Goal: Task Accomplishment & Management: Complete application form

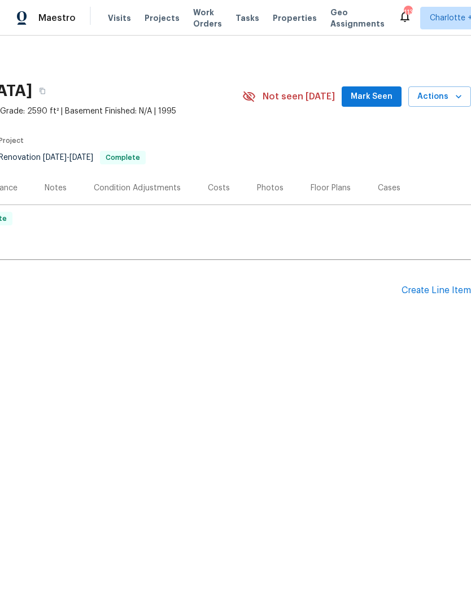
scroll to position [0, 167]
click at [433, 289] on div "Create Line Item" at bounding box center [437, 290] width 70 height 11
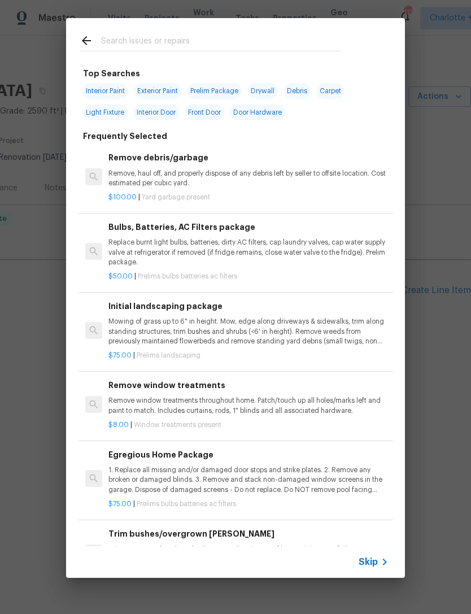
click at [206, 44] on input "text" at bounding box center [221, 42] width 240 height 17
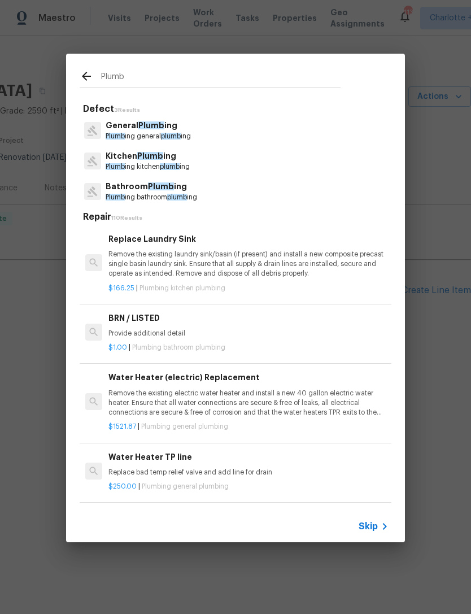
type input "Plumb"
click at [206, 128] on div "General Plumb ing Plumb ing general plumb ing" at bounding box center [236, 130] width 312 height 31
click at [205, 128] on div "General Plumb ing Plumb ing general plumb ing" at bounding box center [236, 130] width 312 height 31
click at [188, 165] on p "Plumb ing kitchen plumb ing" at bounding box center [148, 167] width 84 height 10
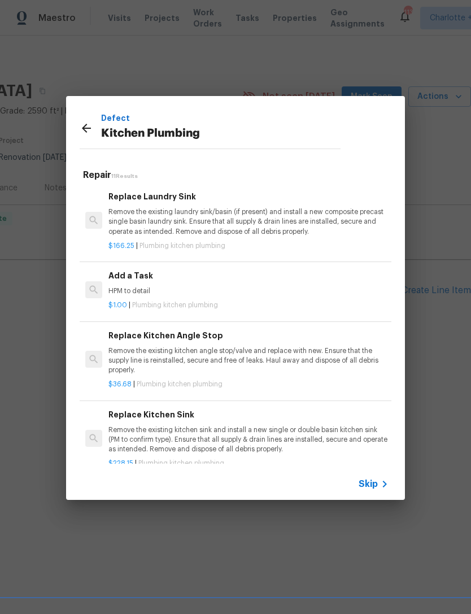
click at [189, 290] on p "HPM to detail" at bounding box center [248, 291] width 280 height 10
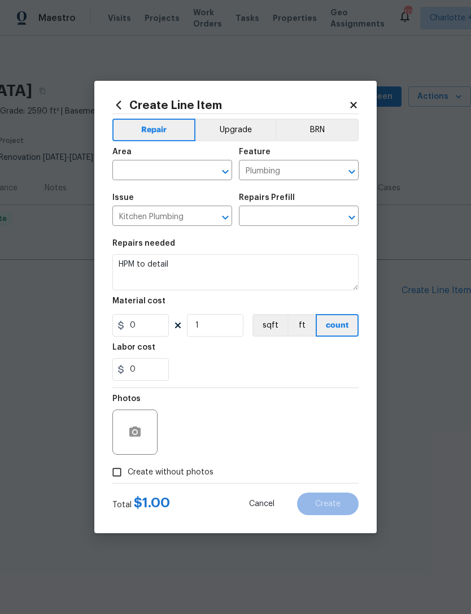
type input "Add a Task $1.00"
type input "1"
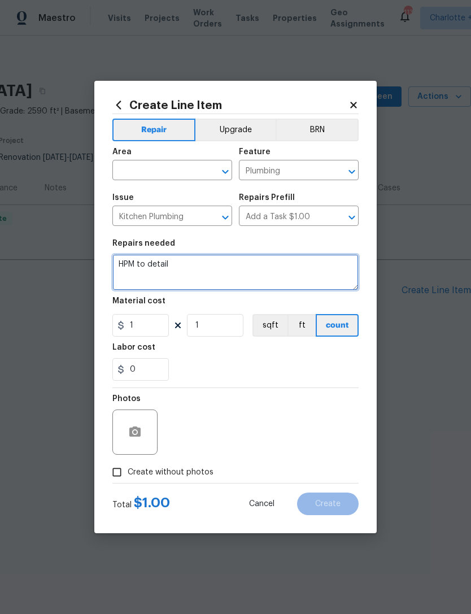
click at [180, 265] on textarea "HPM to detail" at bounding box center [235, 272] width 246 height 36
type textarea "H"
type textarea "Ice maker line has leaked causing drywall damage. Replace valve. Replace damage…"
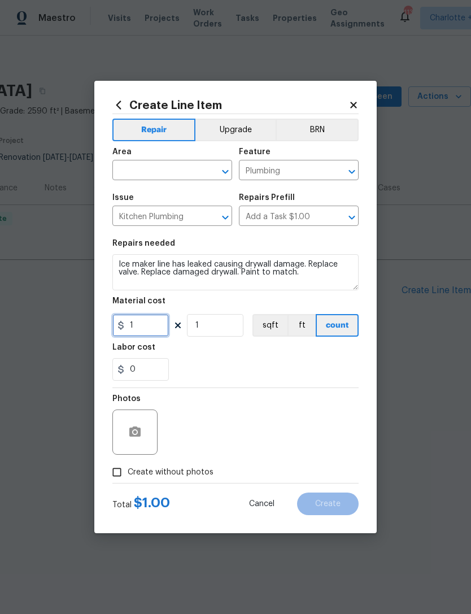
click at [143, 337] on input "1" at bounding box center [140, 325] width 57 height 23
type input "275"
click at [295, 365] on div "0" at bounding box center [235, 369] width 246 height 23
click at [111, 473] on input "Create without photos" at bounding box center [116, 472] width 21 height 21
checkbox input "true"
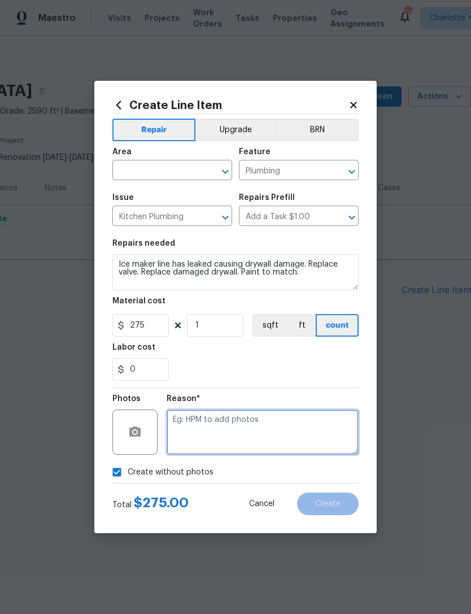
click at [266, 432] on textarea at bounding box center [263, 432] width 192 height 45
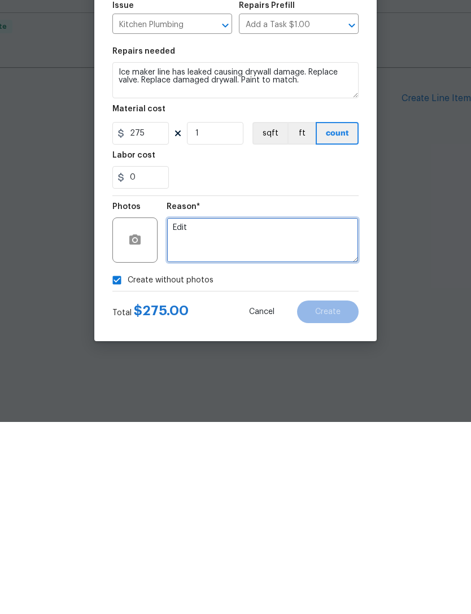
type textarea "Edit"
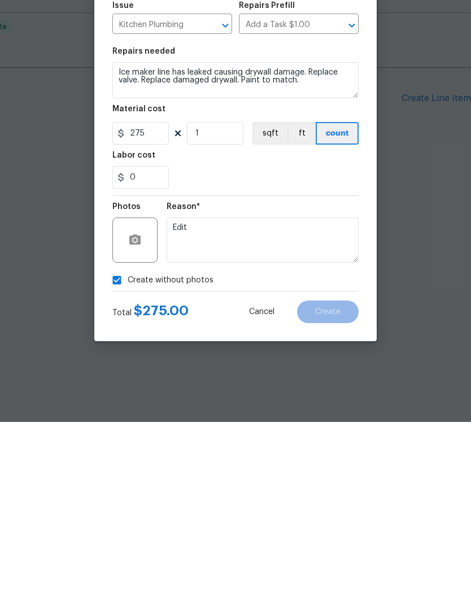
click at [295, 462] on div "Create without photos" at bounding box center [235, 472] width 246 height 21
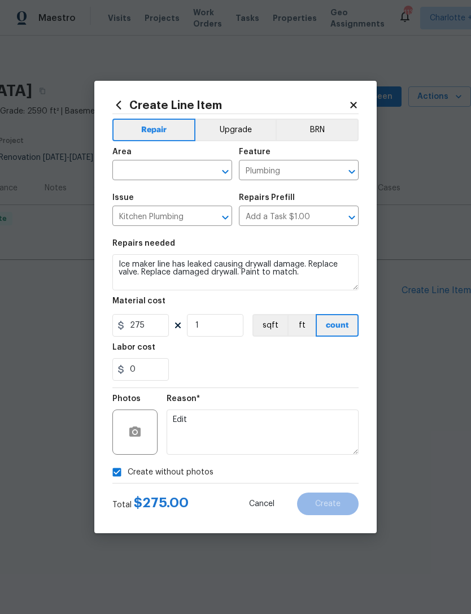
click at [311, 471] on div "Create without photos" at bounding box center [235, 472] width 246 height 21
click at [185, 169] on input "text" at bounding box center [156, 172] width 88 height 18
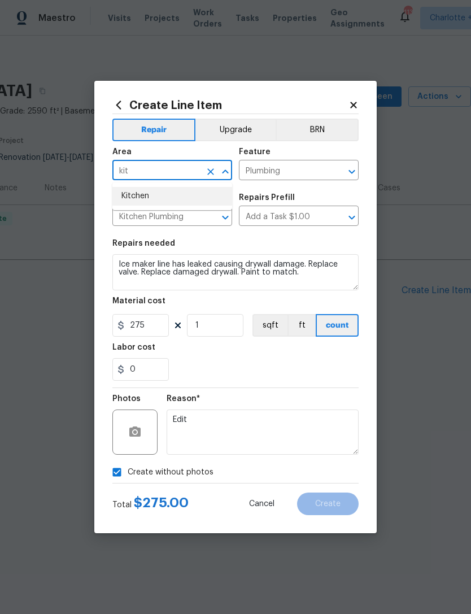
click at [192, 199] on li "Kitchen" at bounding box center [172, 196] width 120 height 19
type input "Kitchen"
click at [306, 366] on div "0" at bounding box center [235, 369] width 246 height 23
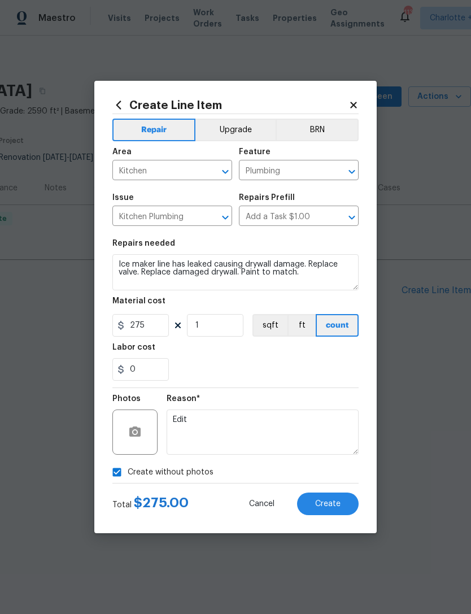
click at [338, 500] on span "Create" at bounding box center [327, 504] width 25 height 8
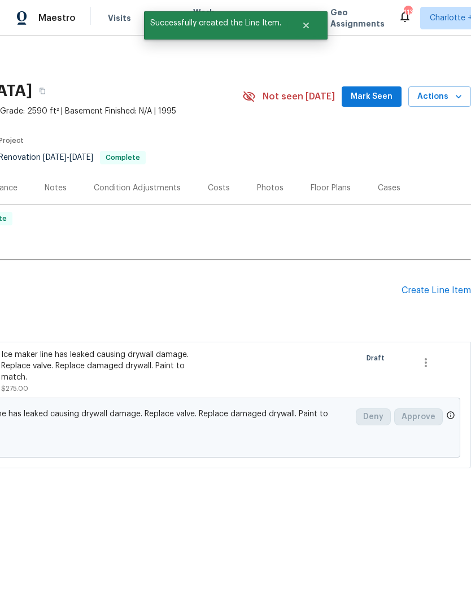
click at [440, 292] on div "Create Line Item" at bounding box center [437, 290] width 70 height 11
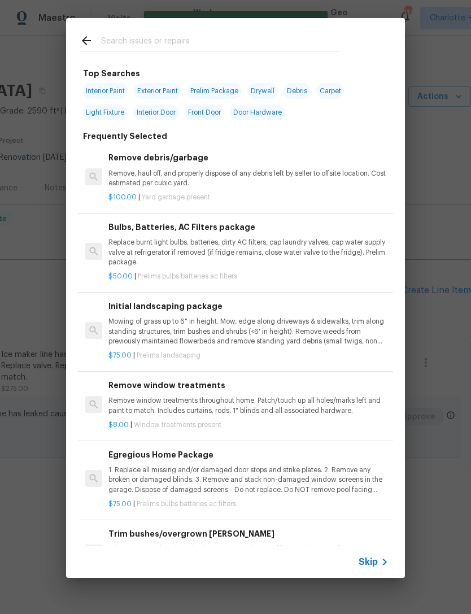
click at [150, 45] on input "text" at bounding box center [221, 42] width 240 height 17
type input "[PERSON_NAME]"
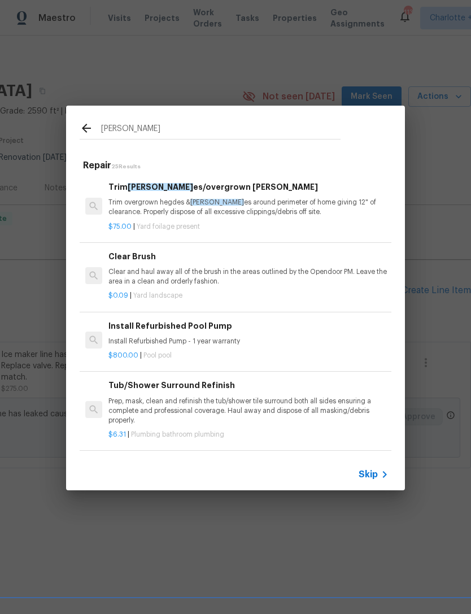
click at [255, 197] on div "Trim [PERSON_NAME]/overgrown [PERSON_NAME] Trim overgrown hegdes & [PERSON_NAME…" at bounding box center [248, 199] width 280 height 37
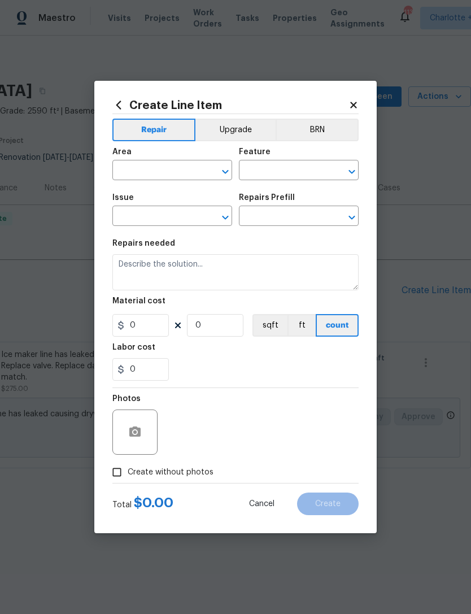
click at [255, 197] on div "Create Line Item Repair Upgrade BRN Area ​ Feature ​ Issue ​ Repairs Prefill ​ …" at bounding box center [235, 307] width 283 height 453
type input "Dead/overgrown tree or foliage"
type textarea "Trim overgrown hegdes & bushes around perimeter of home giving 12" of clearance…"
type input "1"
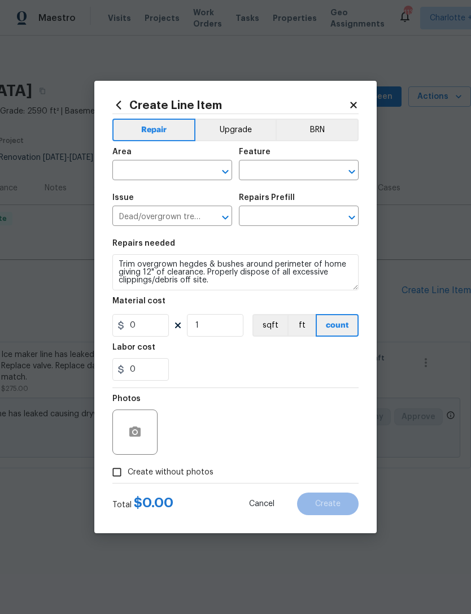
type input "Trim bushes/overgrown [PERSON_NAME] $75.00"
type input "75"
click at [352, 103] on icon at bounding box center [353, 105] width 6 height 6
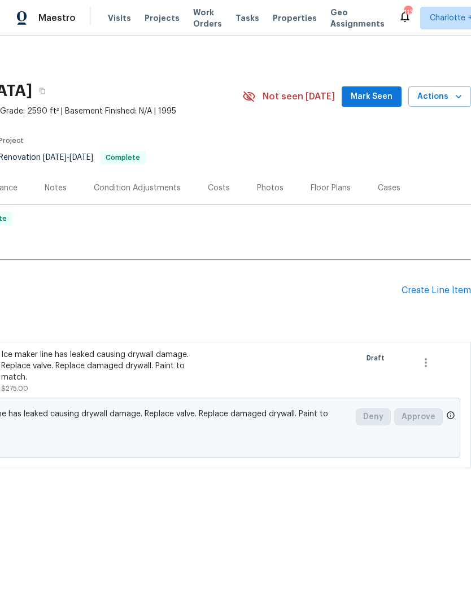
click at [429, 294] on div "Create Line Item" at bounding box center [437, 290] width 70 height 11
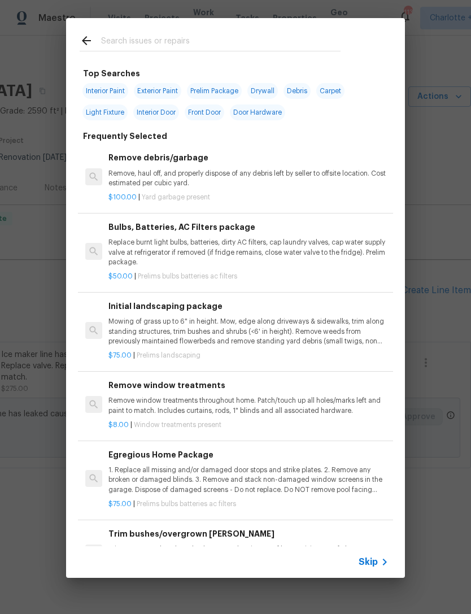
click at [185, 40] on input "text" at bounding box center [221, 42] width 240 height 17
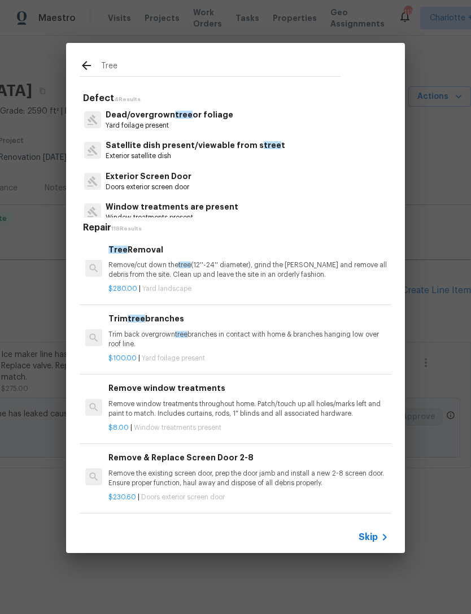
type input "Tree"
click at [232, 116] on div "Dead/overgrown tree or foliage Yard foilage present" at bounding box center [236, 120] width 312 height 31
click at [231, 115] on div "Dead/overgrown tree or foliage Yard foilage present" at bounding box center [236, 120] width 312 height 31
click at [231, 119] on div "Dead/overgrown tree or foliage Yard foilage present" at bounding box center [236, 120] width 312 height 31
click at [191, 118] on p "Dead/overgrown tree or foliage" at bounding box center [170, 115] width 128 height 12
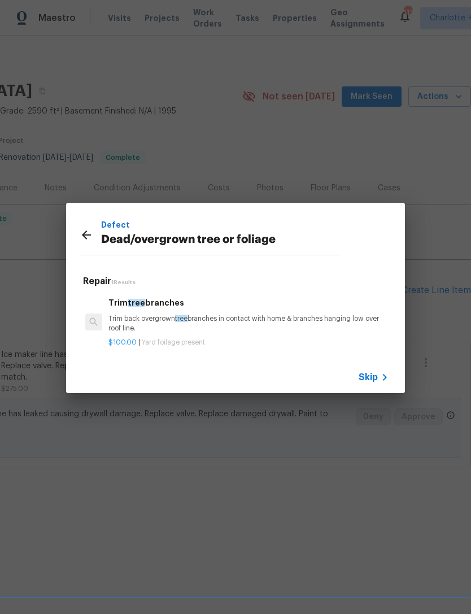
click at [249, 320] on p "Trim back overgrown tree branches in contact with home & branches hanging low o…" at bounding box center [248, 323] width 280 height 19
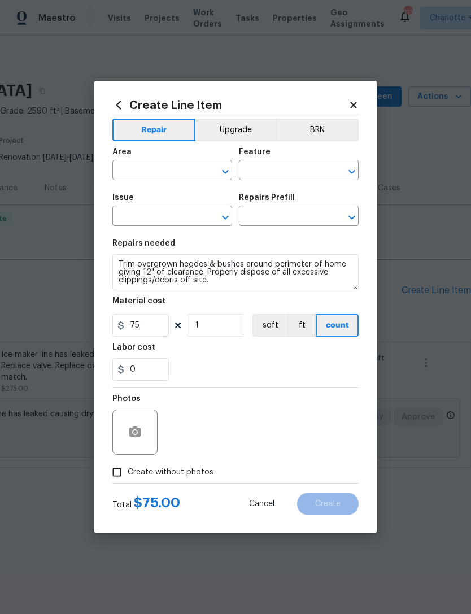
type input "Dead/overgrown tree or foliage"
type input "Trim tree branches $100.00"
type textarea "Trim back overgrown tree branches in contact with home & branches hanging low o…"
type input "100"
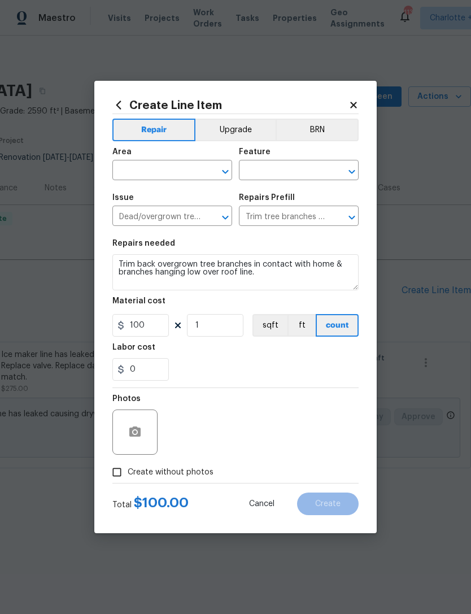
click at [175, 168] on input "text" at bounding box center [156, 172] width 88 height 18
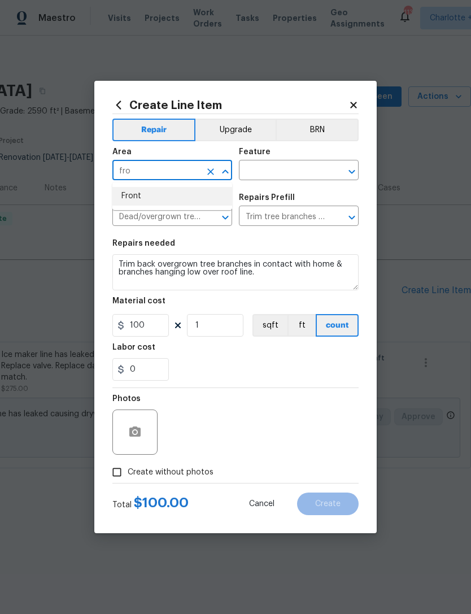
click at [188, 196] on li "Front" at bounding box center [172, 196] width 120 height 19
type input "Front"
click at [273, 174] on input "text" at bounding box center [283, 172] width 88 height 18
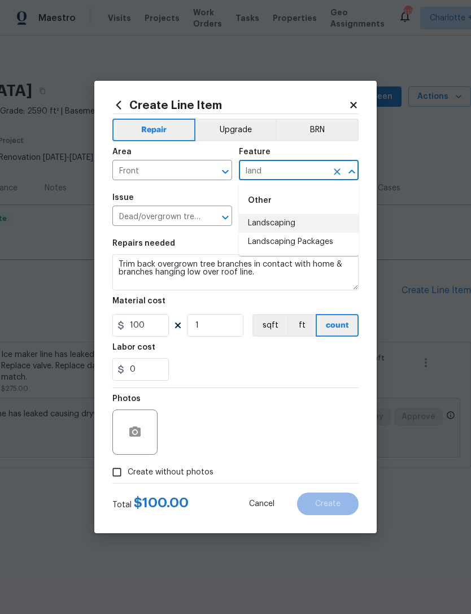
click at [286, 219] on li "Landscaping" at bounding box center [299, 223] width 120 height 19
type input "Landscaping"
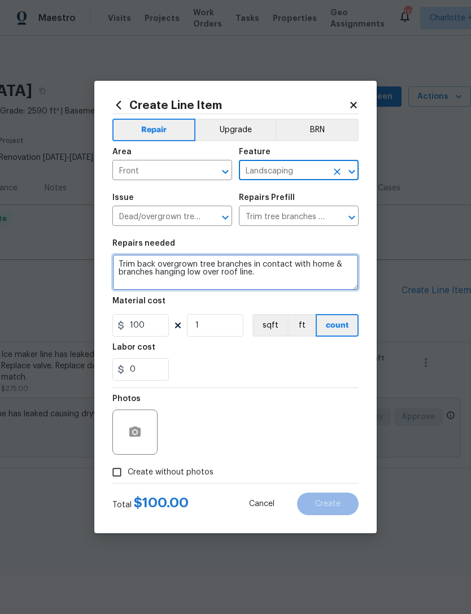
click at [265, 273] on textarea "Trim back overgrown tree branches in contact with home & branches hanging low o…" at bounding box center [235, 272] width 246 height 36
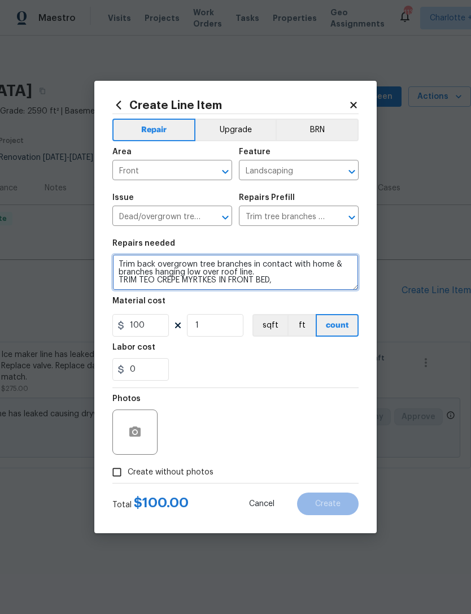
click at [195, 284] on textarea "Trim back overgrown tree branches in contact with home & branches hanging low o…" at bounding box center [235, 272] width 246 height 36
click at [280, 284] on textarea "Trim back overgrown tree branches in contact with home & branches hanging low o…" at bounding box center [235, 272] width 246 height 36
type textarea "Trim back overgrown tree branches in contact with home & branches hanging low o…"
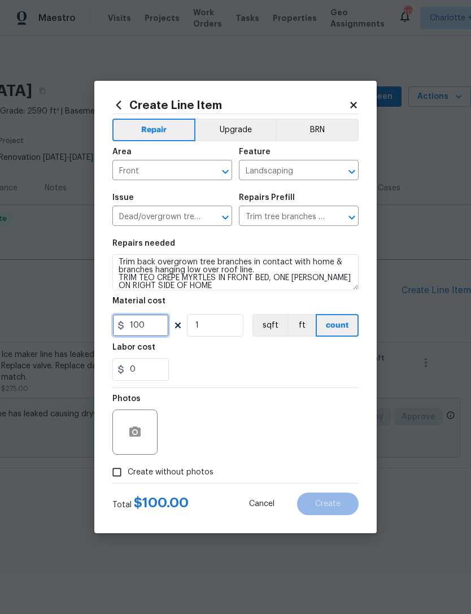
click at [148, 325] on input "100" at bounding box center [140, 325] width 57 height 23
type input "150"
click at [317, 373] on div "0" at bounding box center [235, 369] width 246 height 23
click at [116, 474] on input "Create without photos" at bounding box center [116, 472] width 21 height 21
checkbox input "true"
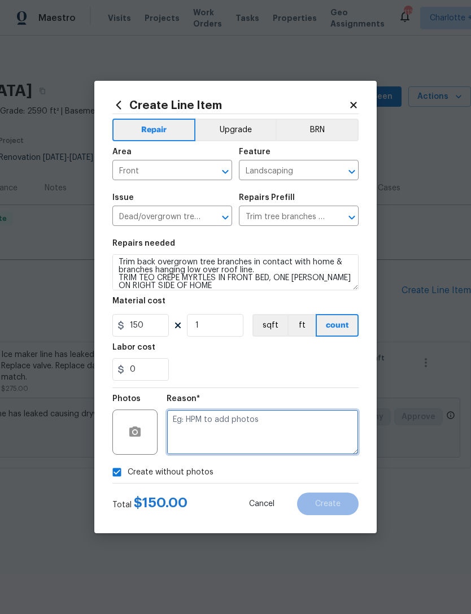
click at [318, 425] on textarea at bounding box center [263, 432] width 192 height 45
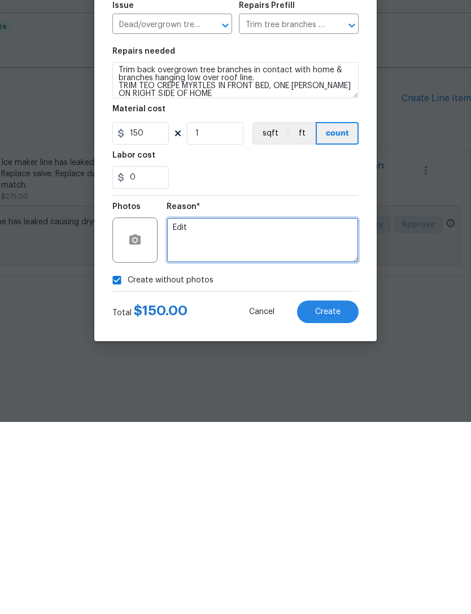
type textarea "Edit"
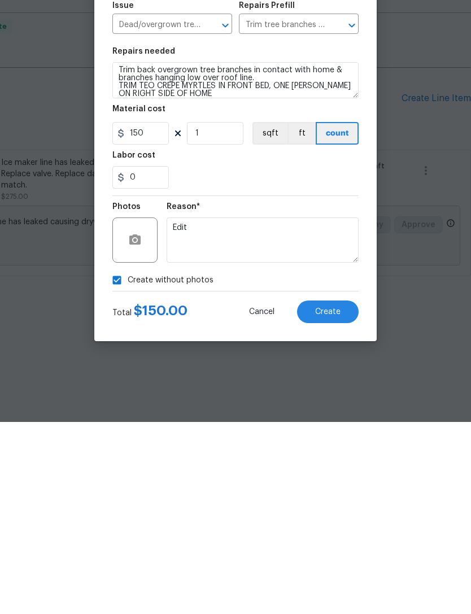
click at [331, 493] on button "Create" at bounding box center [328, 504] width 62 height 23
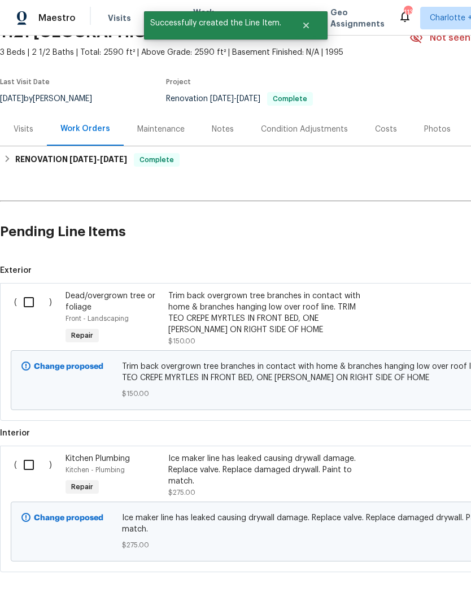
scroll to position [58, 0]
click at [31, 307] on input "checkbox" at bounding box center [33, 303] width 32 height 24
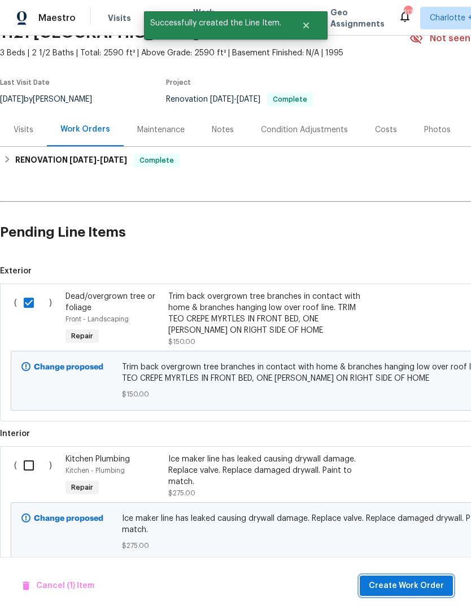
click at [428, 583] on span "Create Work Order" at bounding box center [406, 586] width 75 height 14
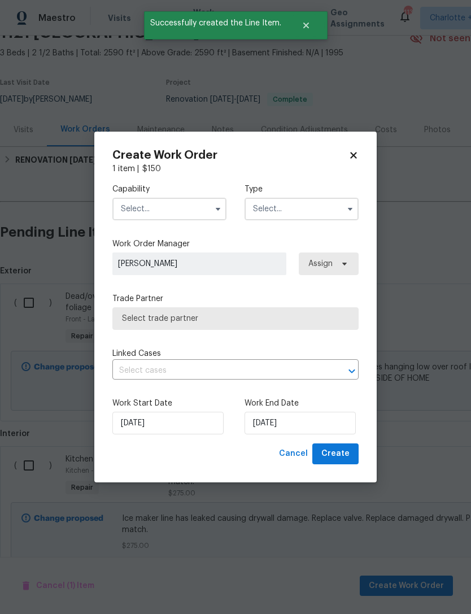
checkbox input "false"
click at [185, 202] on input "text" at bounding box center [169, 209] width 114 height 23
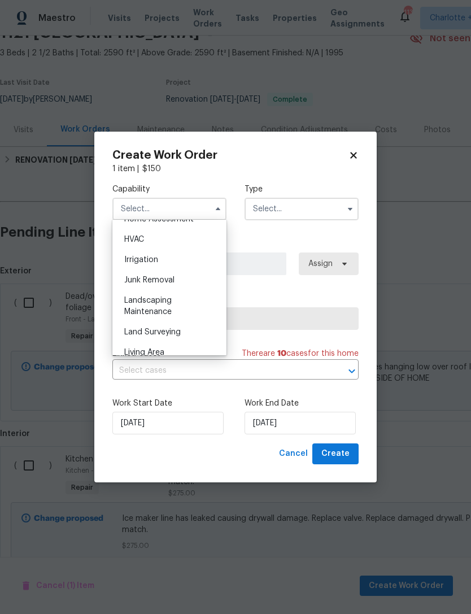
scroll to position [679, 0]
click at [155, 307] on span "Landscaping Maintenance" at bounding box center [147, 302] width 47 height 19
type input "Landscaping Maintenance"
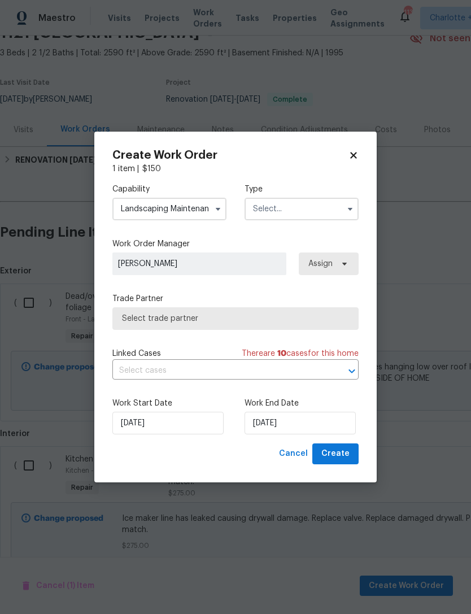
click at [275, 209] on input "text" at bounding box center [302, 209] width 114 height 23
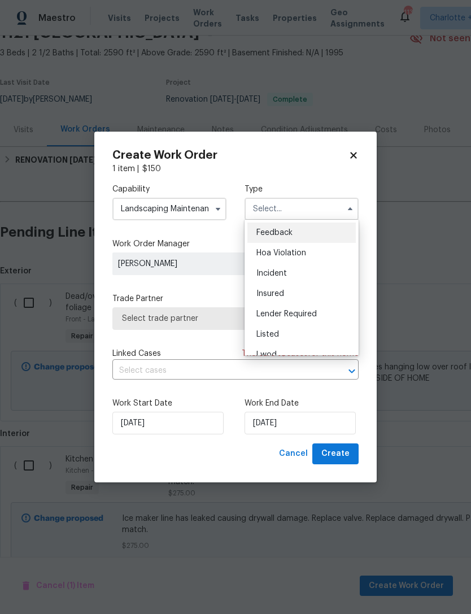
scroll to position [0, 0]
click at [277, 331] on span "Listed" at bounding box center [268, 335] width 23 height 8
type input "Listed"
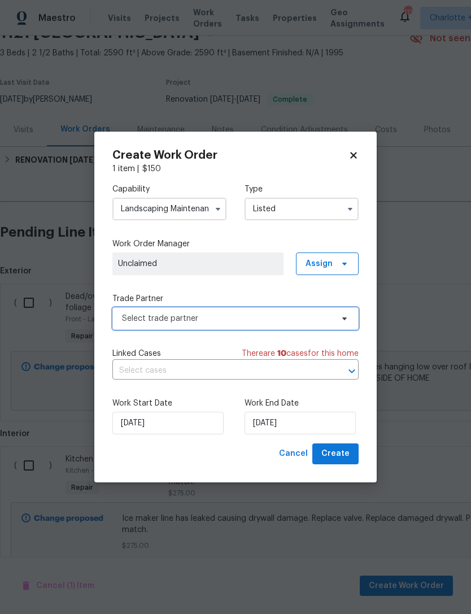
click at [258, 323] on span "Select trade partner" at bounding box center [227, 318] width 211 height 11
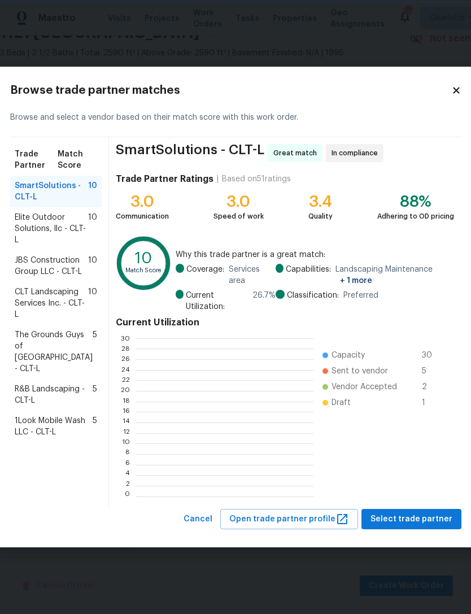
scroll to position [158, 177]
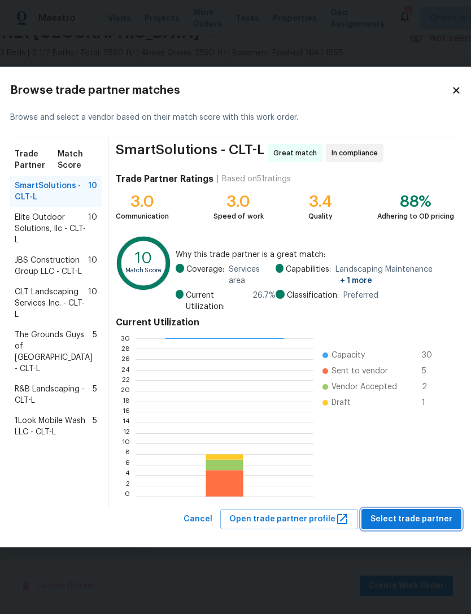
click at [414, 518] on span "Select trade partner" at bounding box center [412, 519] width 82 height 14
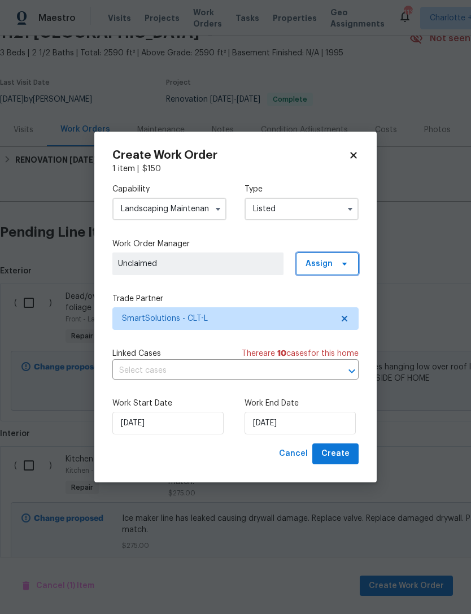
click at [343, 259] on icon at bounding box center [344, 263] width 9 height 9
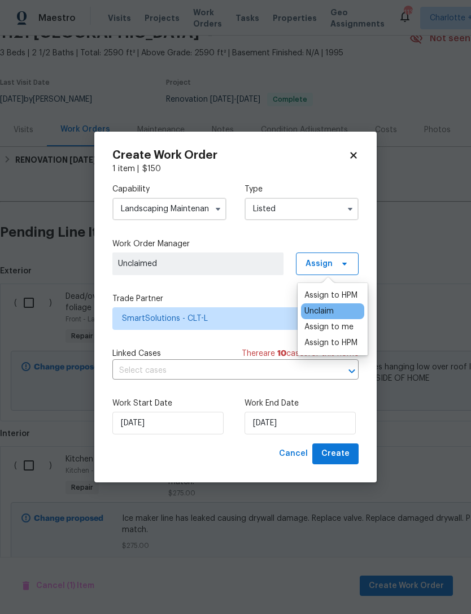
click at [340, 331] on div "Assign to me" at bounding box center [329, 327] width 49 height 11
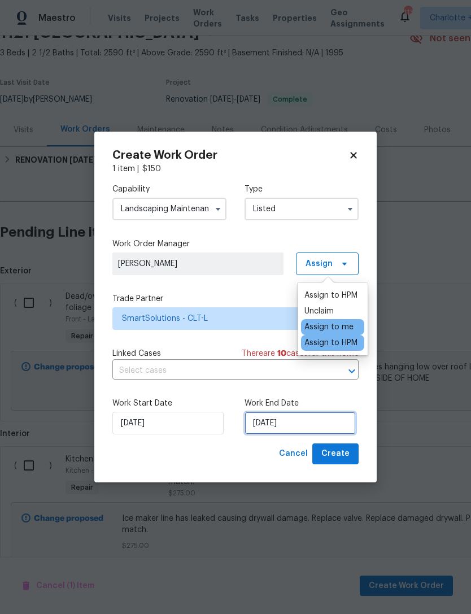
click at [303, 422] on input "[DATE]" at bounding box center [300, 423] width 111 height 23
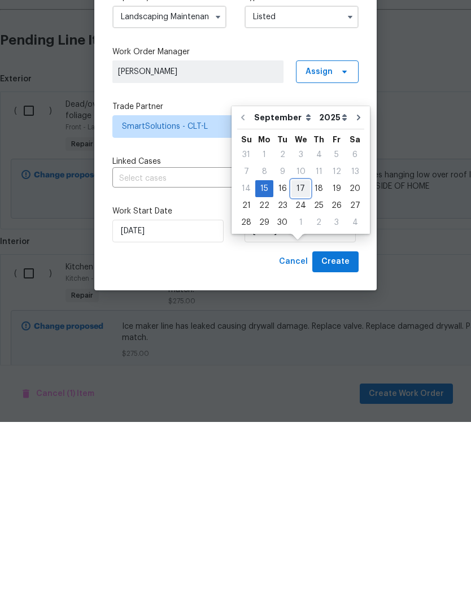
click at [301, 373] on div "17" at bounding box center [301, 381] width 19 height 16
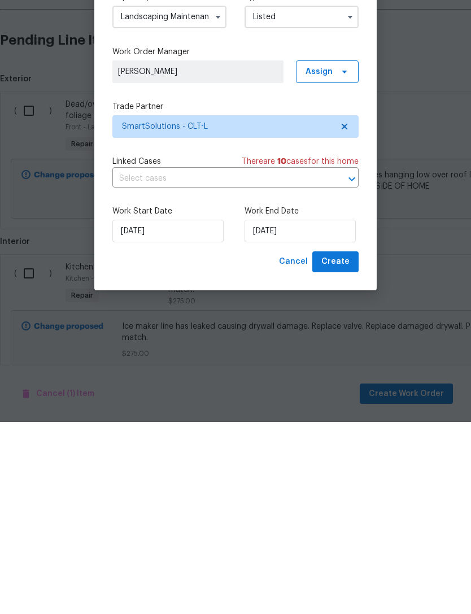
type input "[DATE]"
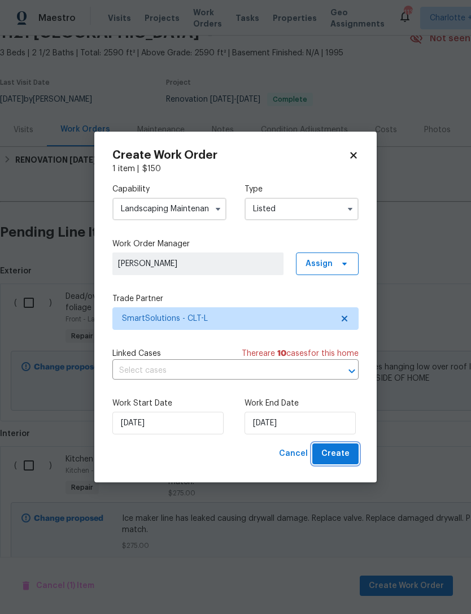
click at [346, 460] on span "Create" at bounding box center [336, 454] width 28 height 14
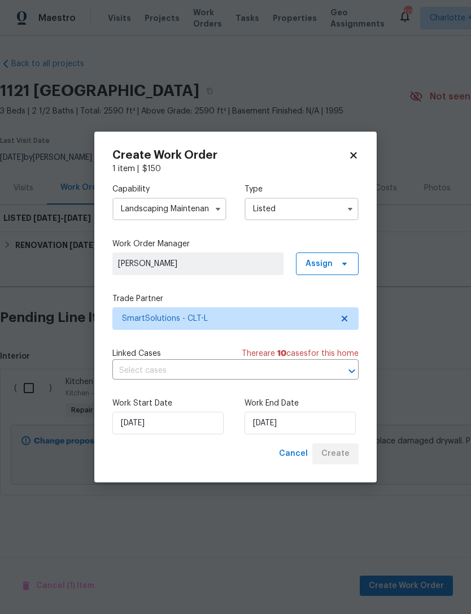
scroll to position [0, 0]
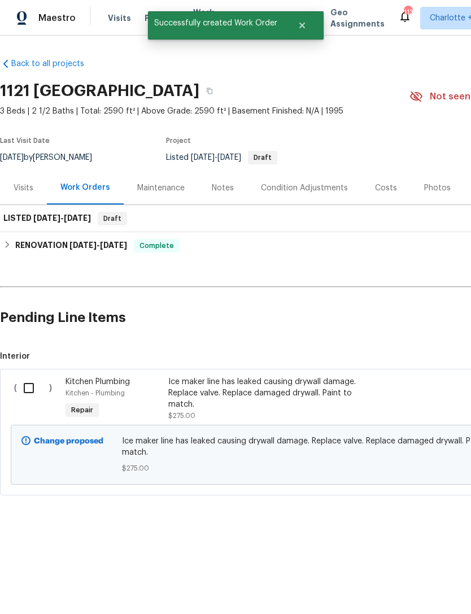
click at [33, 394] on input "checkbox" at bounding box center [33, 388] width 32 height 24
click at [435, 590] on span "Create Work Order" at bounding box center [406, 586] width 75 height 14
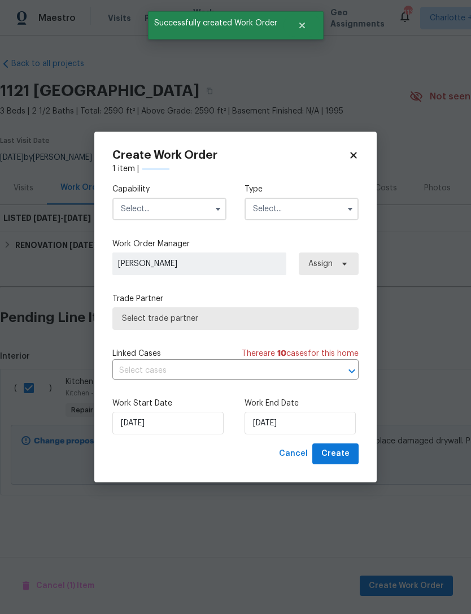
checkbox input "false"
click at [183, 213] on input "text" at bounding box center [169, 209] width 114 height 23
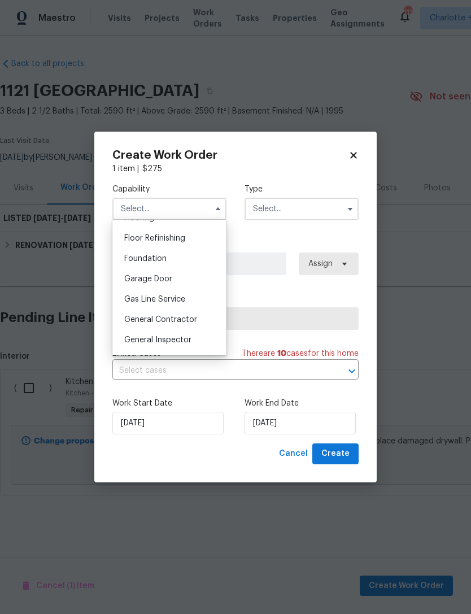
scroll to position [503, 0]
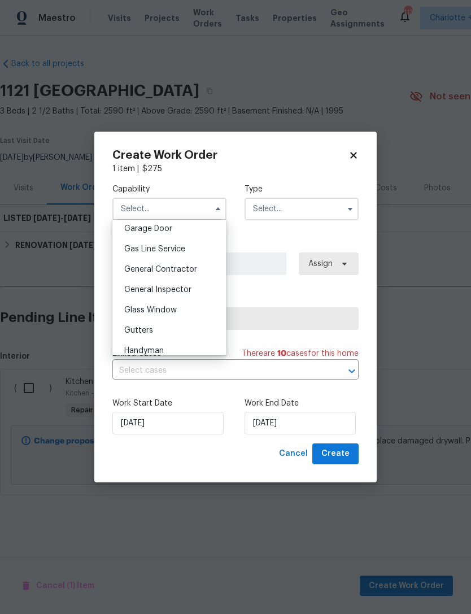
click at [199, 269] on div "General Contractor" at bounding box center [169, 269] width 108 height 20
type input "General Contractor"
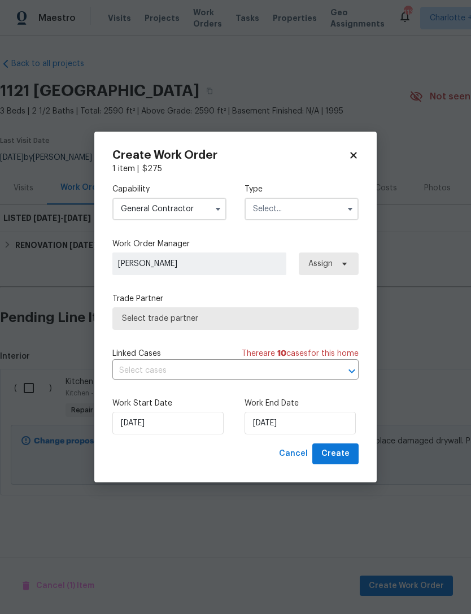
click at [288, 209] on input "text" at bounding box center [302, 209] width 114 height 23
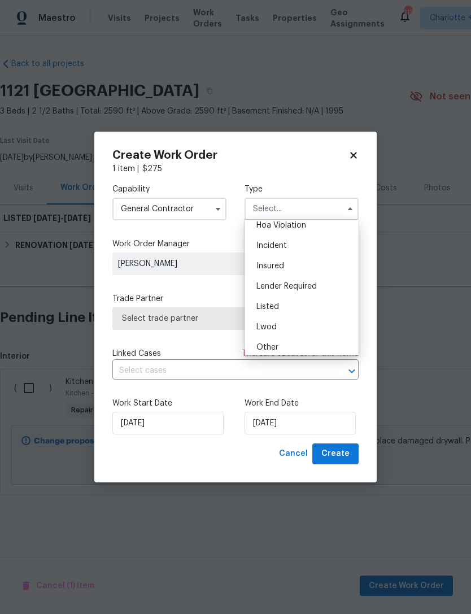
scroll to position [36, 0]
click at [280, 297] on div "Listed" at bounding box center [301, 299] width 108 height 20
type input "Listed"
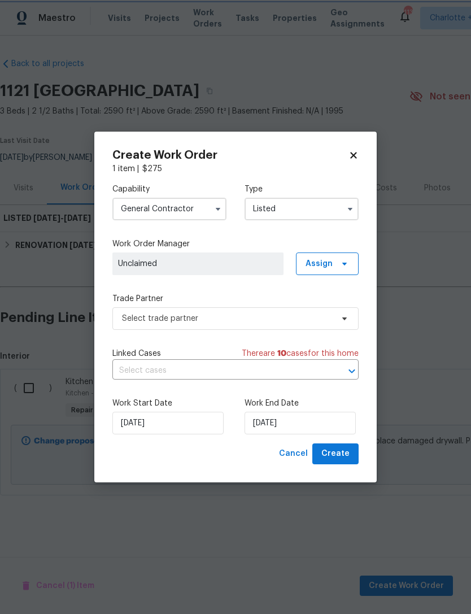
scroll to position [0, 0]
click at [344, 263] on icon at bounding box center [344, 264] width 5 height 3
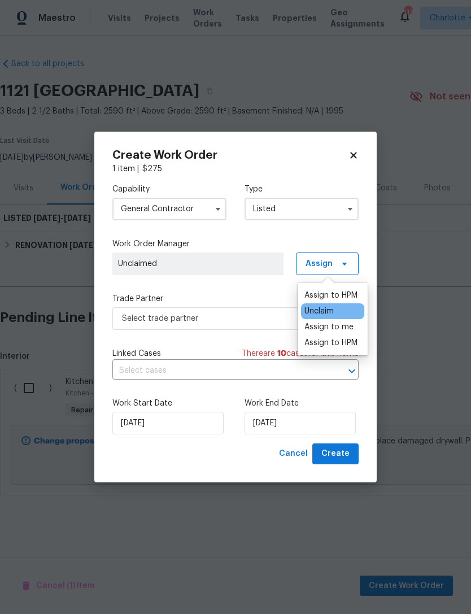
click at [345, 330] on div "Assign to me" at bounding box center [329, 327] width 49 height 11
click at [258, 296] on label "Trade Partner" at bounding box center [235, 298] width 246 height 11
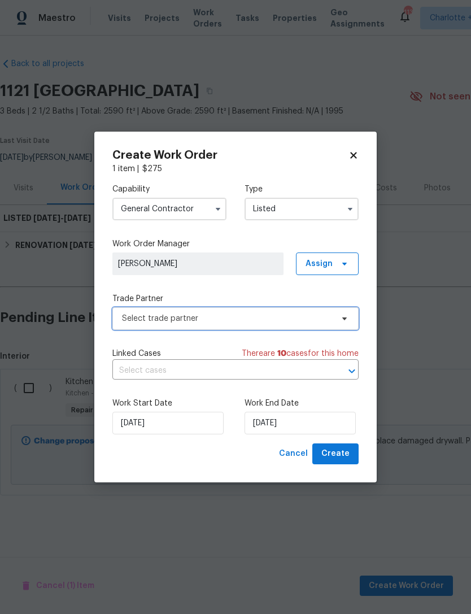
click at [279, 326] on span "Select trade partner" at bounding box center [235, 318] width 246 height 23
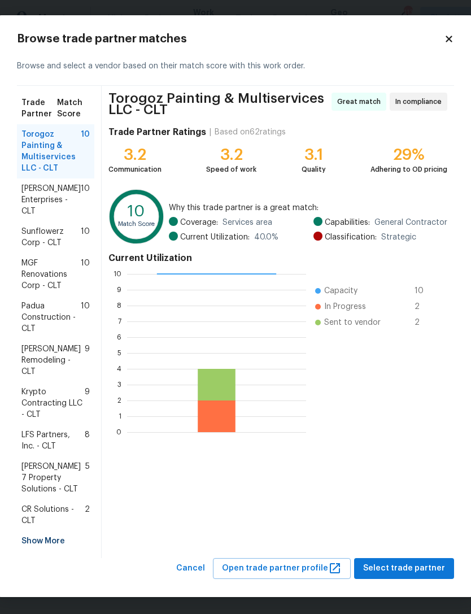
scroll to position [1, 0]
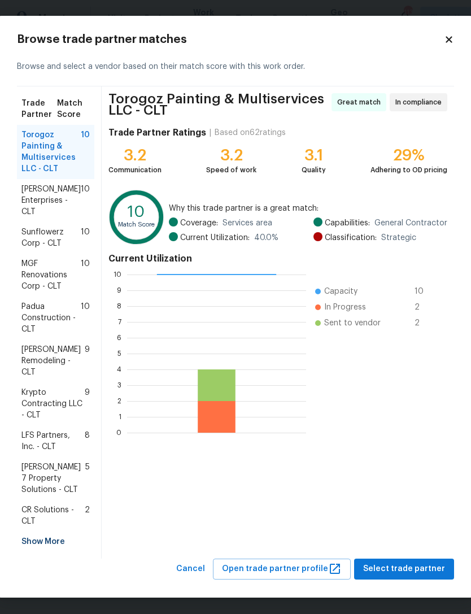
click at [33, 543] on div "Show More" at bounding box center [55, 542] width 77 height 20
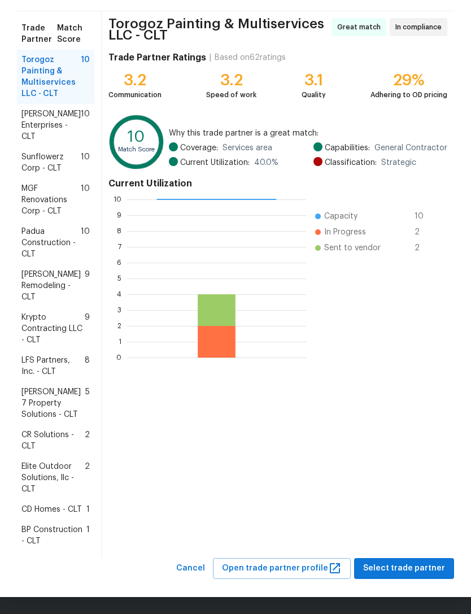
scroll to position [76, 0]
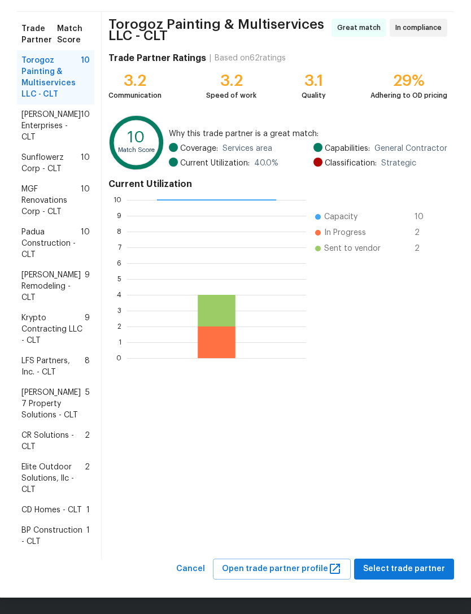
click at [50, 535] on span "BP Construction - CLT" at bounding box center [53, 536] width 65 height 23
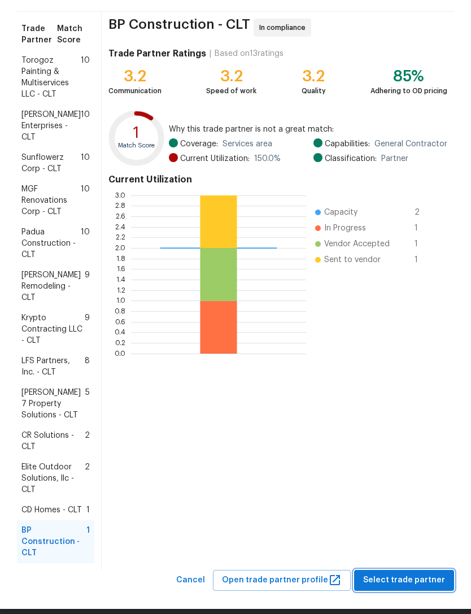
click at [419, 574] on span "Select trade partner" at bounding box center [404, 581] width 82 height 14
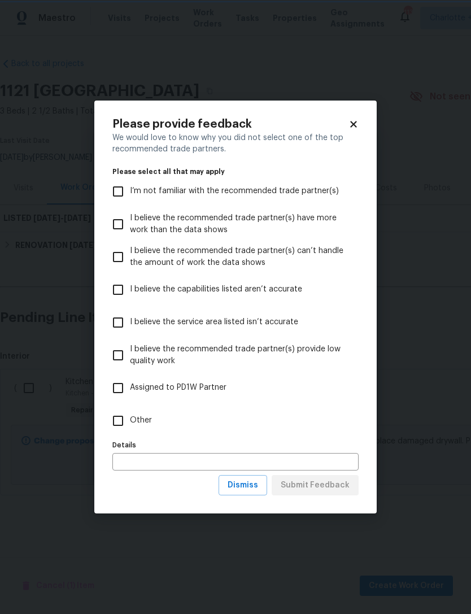
scroll to position [0, 0]
click at [116, 333] on input "I believe the service area listed isn’t accurate" at bounding box center [118, 323] width 24 height 24
checkbox input "true"
click at [251, 496] on button "Dismiss" at bounding box center [243, 485] width 49 height 21
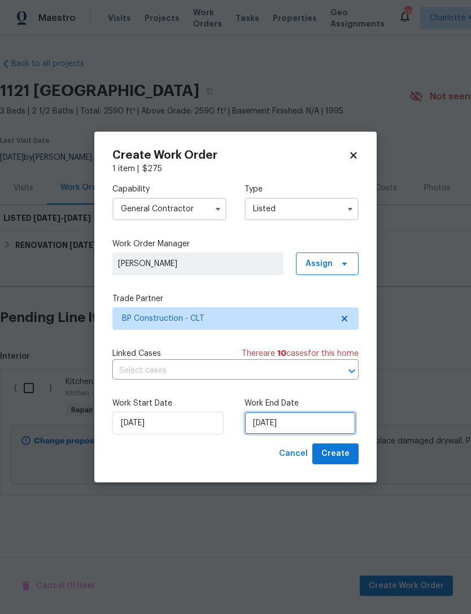
click at [303, 427] on input "[DATE]" at bounding box center [300, 423] width 111 height 23
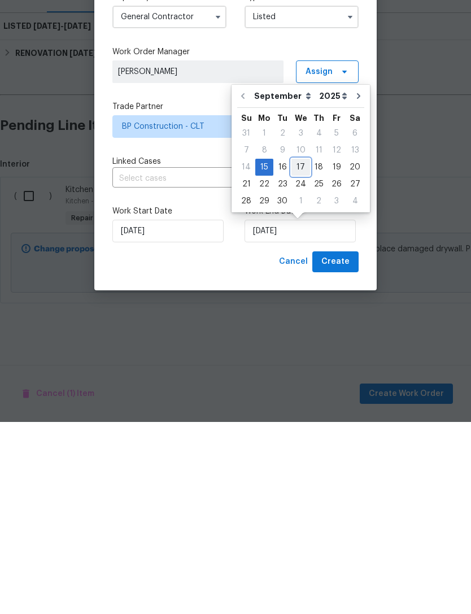
click at [300, 351] on div "17" at bounding box center [301, 359] width 19 height 16
type input "[DATE]"
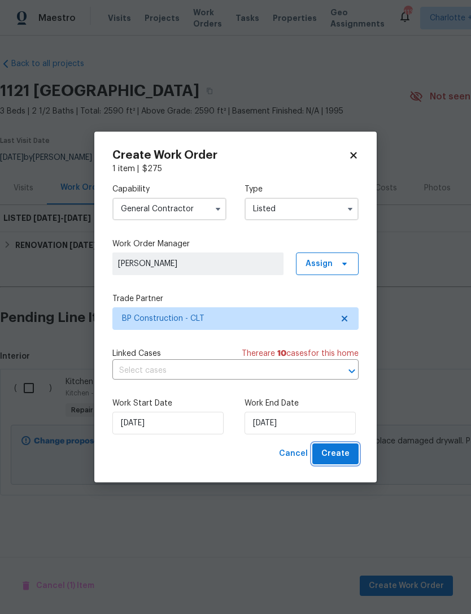
click at [347, 459] on span "Create" at bounding box center [336, 454] width 28 height 14
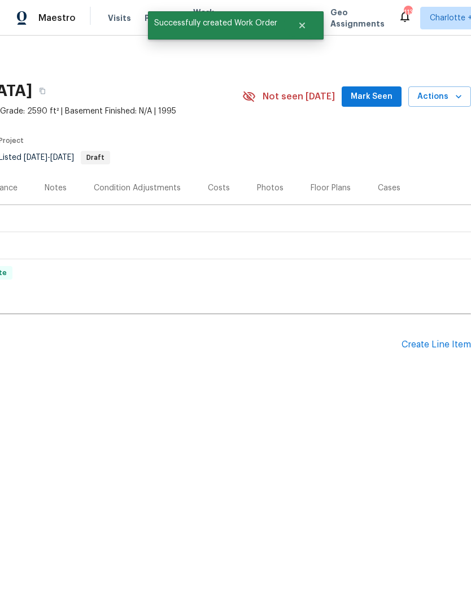
scroll to position [0, 167]
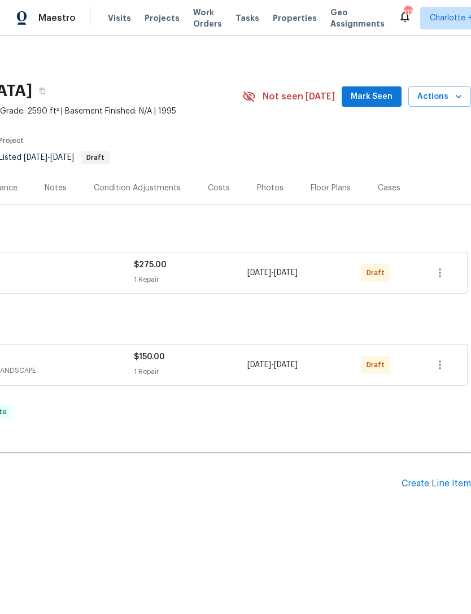
scroll to position [0, 167]
click at [440, 275] on icon "button" at bounding box center [440, 273] width 14 height 14
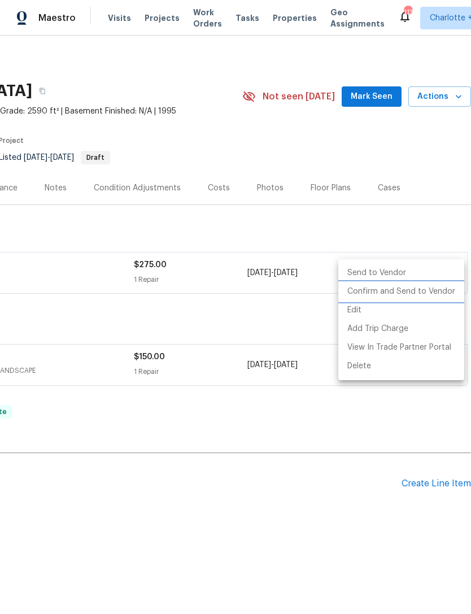
click at [433, 293] on li "Confirm and Send to Vendor" at bounding box center [401, 292] width 126 height 19
click at [305, 320] on div at bounding box center [235, 307] width 471 height 614
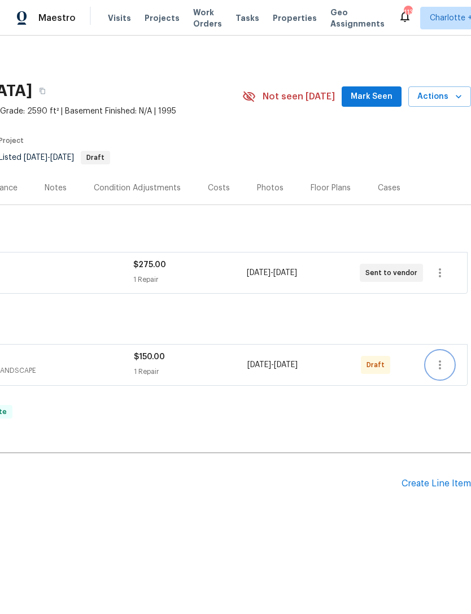
click at [442, 364] on icon "button" at bounding box center [440, 365] width 14 height 14
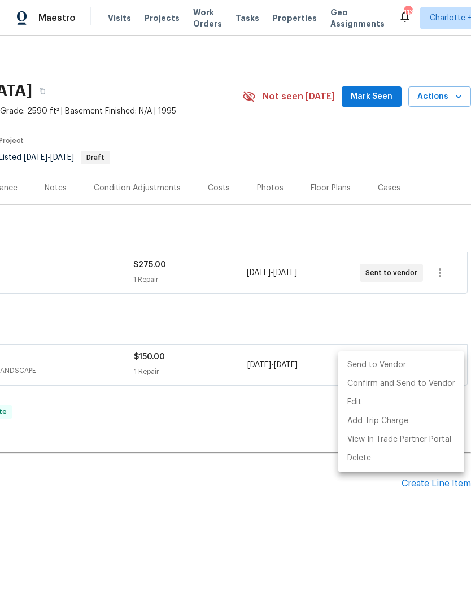
click at [384, 317] on div at bounding box center [235, 307] width 471 height 614
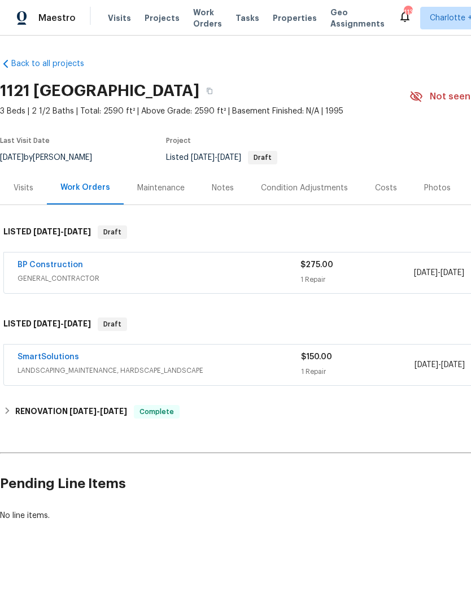
scroll to position [0, 0]
